Goal: Transaction & Acquisition: Download file/media

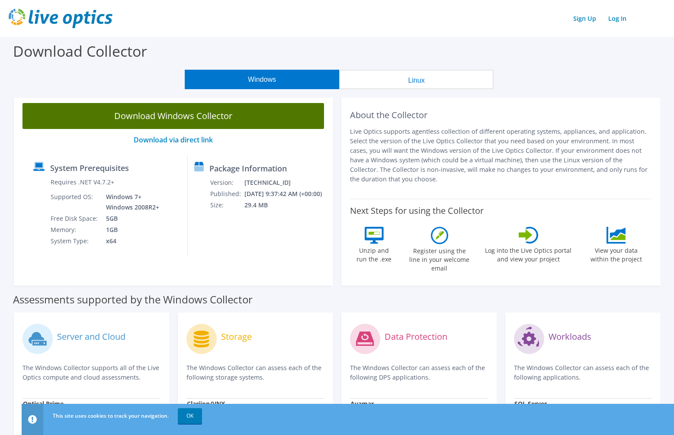
click at [202, 119] on link "Download Windows Collector" at bounding box center [174, 116] width 302 height 26
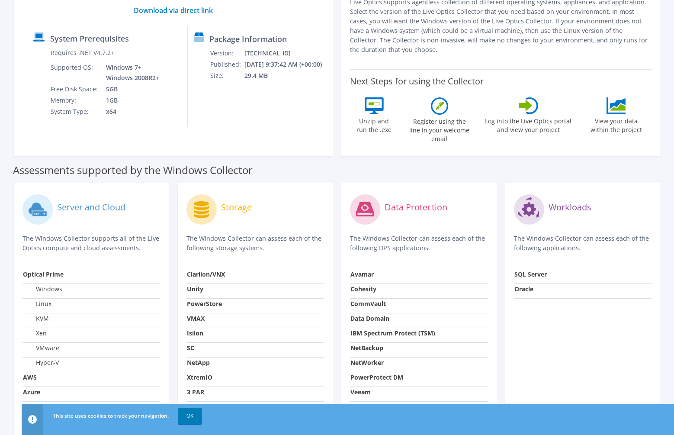
scroll to position [43, 0]
